Goal: Navigation & Orientation: Find specific page/section

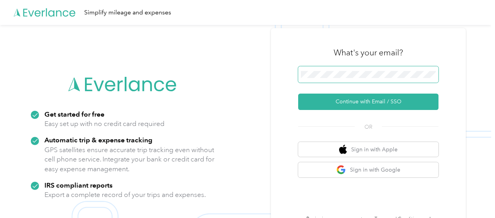
click at [370, 71] on span at bounding box center [368, 74] width 140 height 16
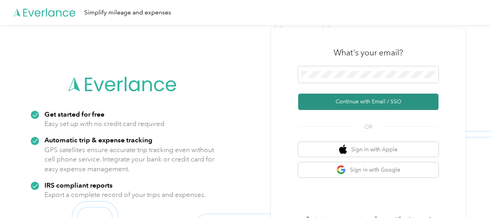
click at [374, 101] on button "Continue with Email / SSO" at bounding box center [368, 102] width 140 height 16
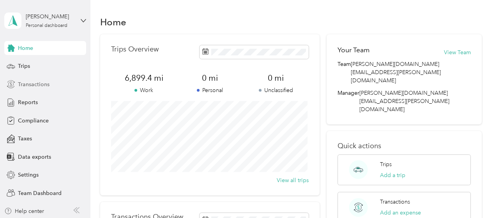
click at [29, 81] on span "Transactions" at bounding box center [34, 84] width 32 height 8
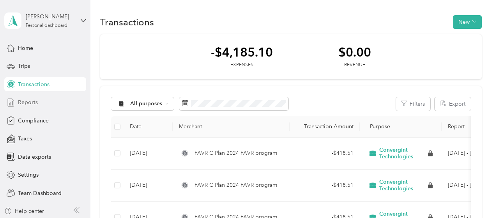
click at [33, 104] on span "Reports" at bounding box center [28, 102] width 20 height 8
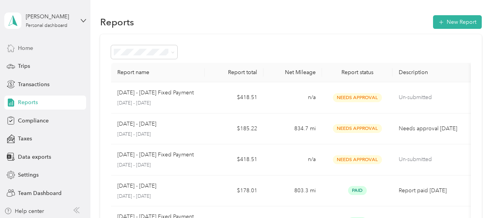
click at [22, 46] on span "Home" at bounding box center [25, 48] width 15 height 8
